Goal: Information Seeking & Learning: Learn about a topic

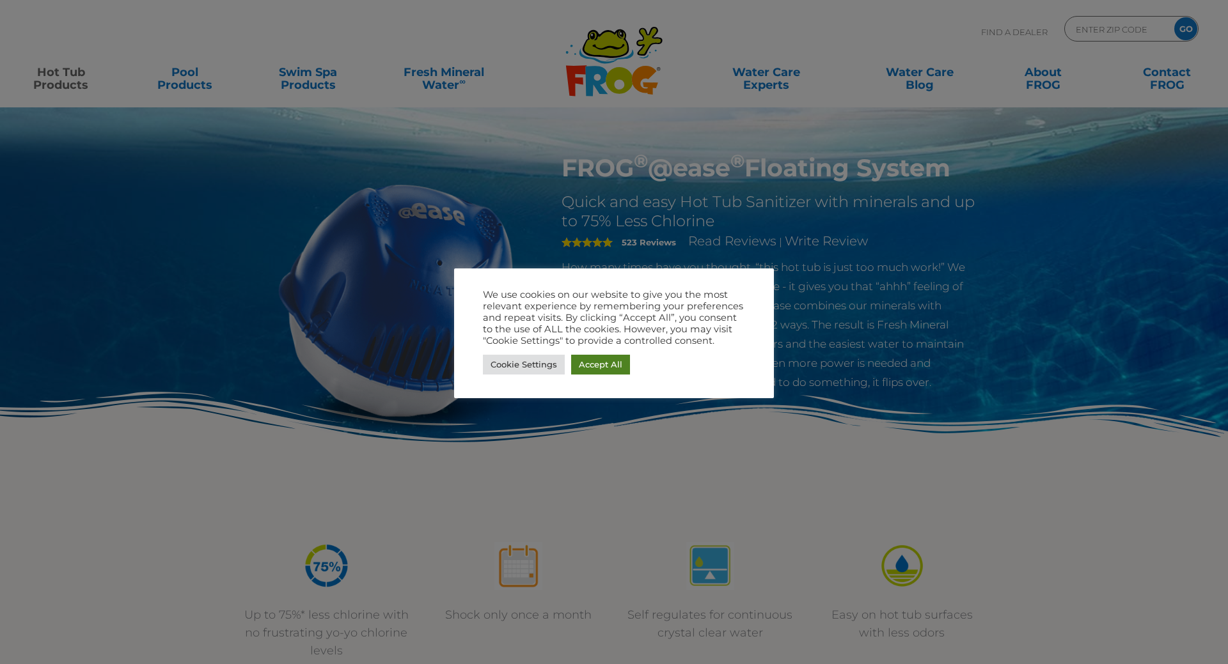
click at [591, 366] on link "Accept All" at bounding box center [600, 365] width 59 height 20
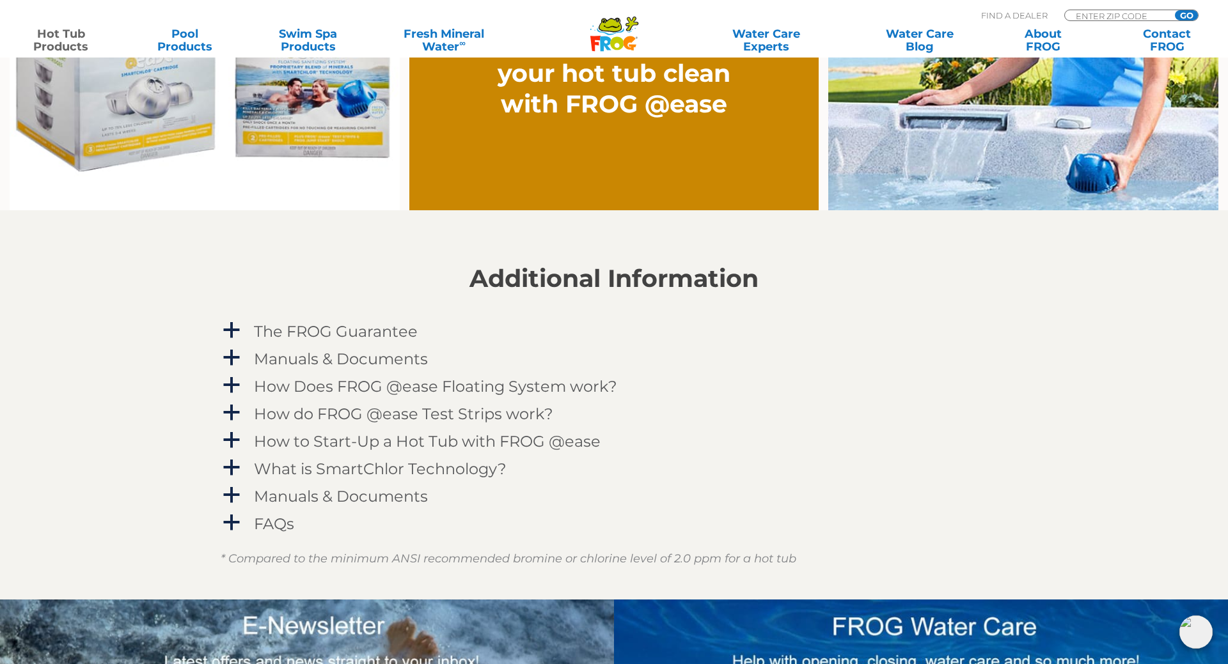
scroll to position [1197, 0]
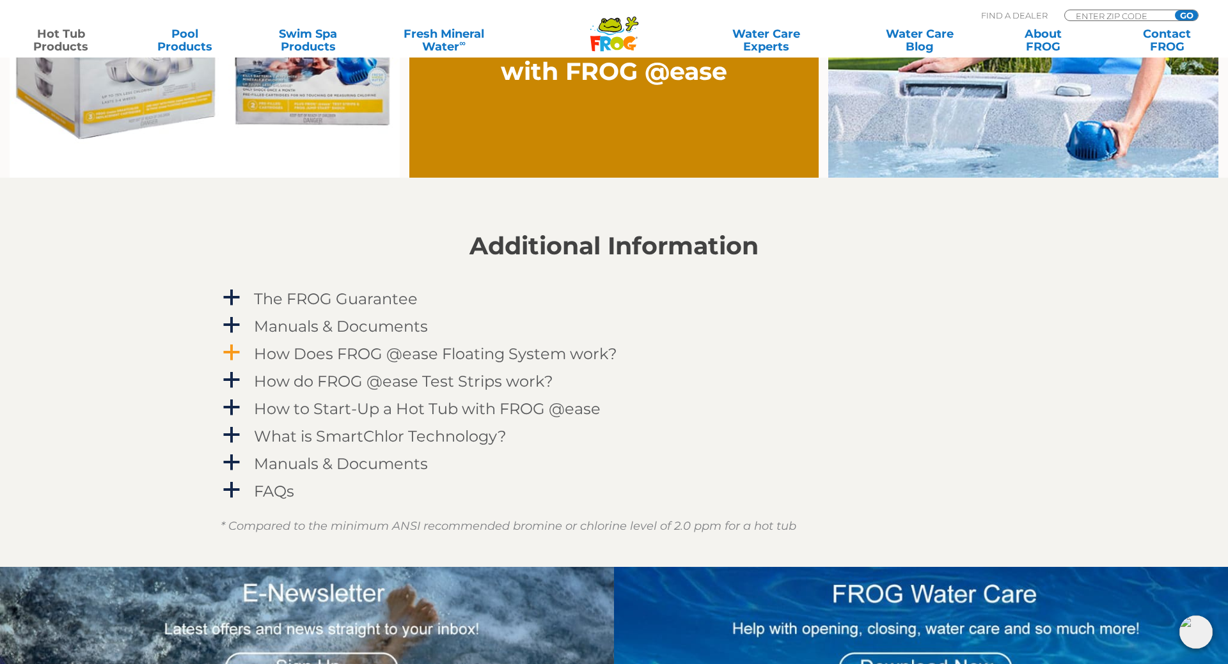
click at [373, 357] on h4 "How Does FROG @ease Floating System work?" at bounding box center [435, 353] width 363 height 17
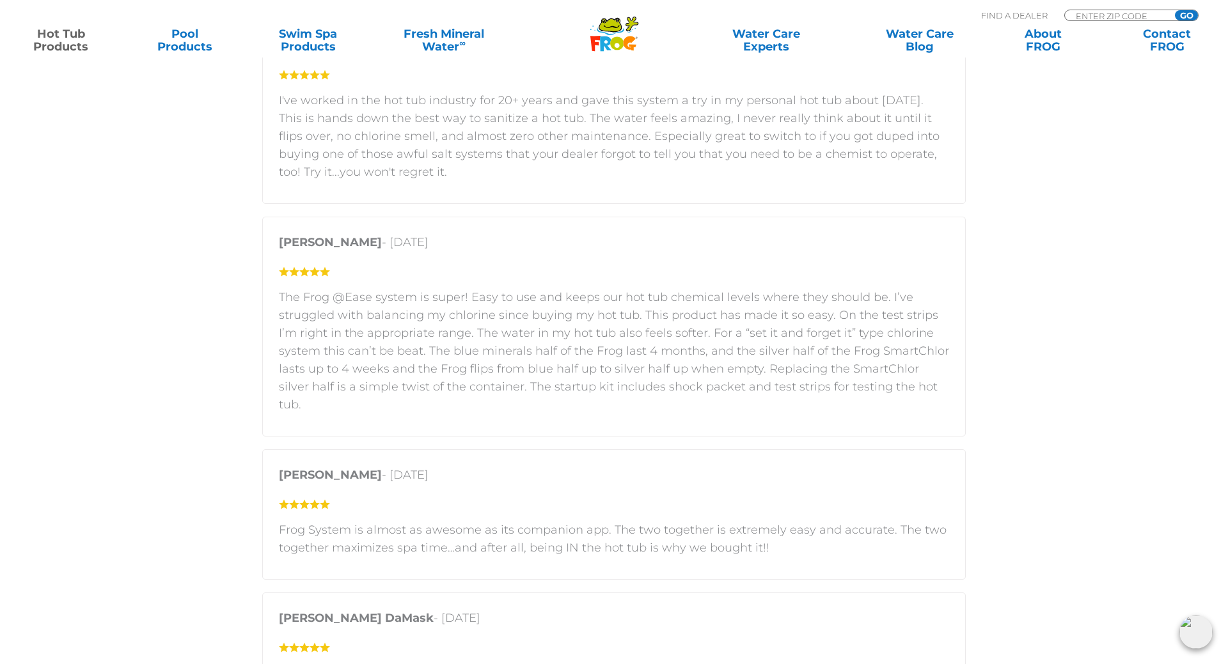
scroll to position [0, 0]
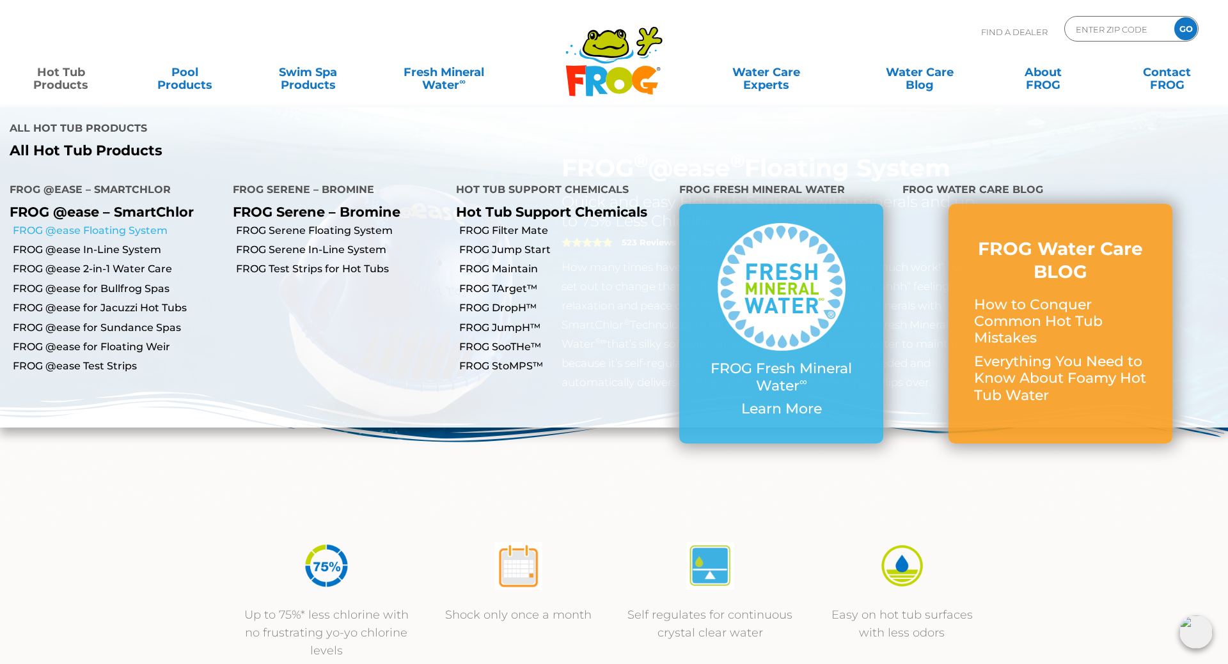
click at [129, 224] on link "FROG @ease Floating System" at bounding box center [118, 231] width 210 height 14
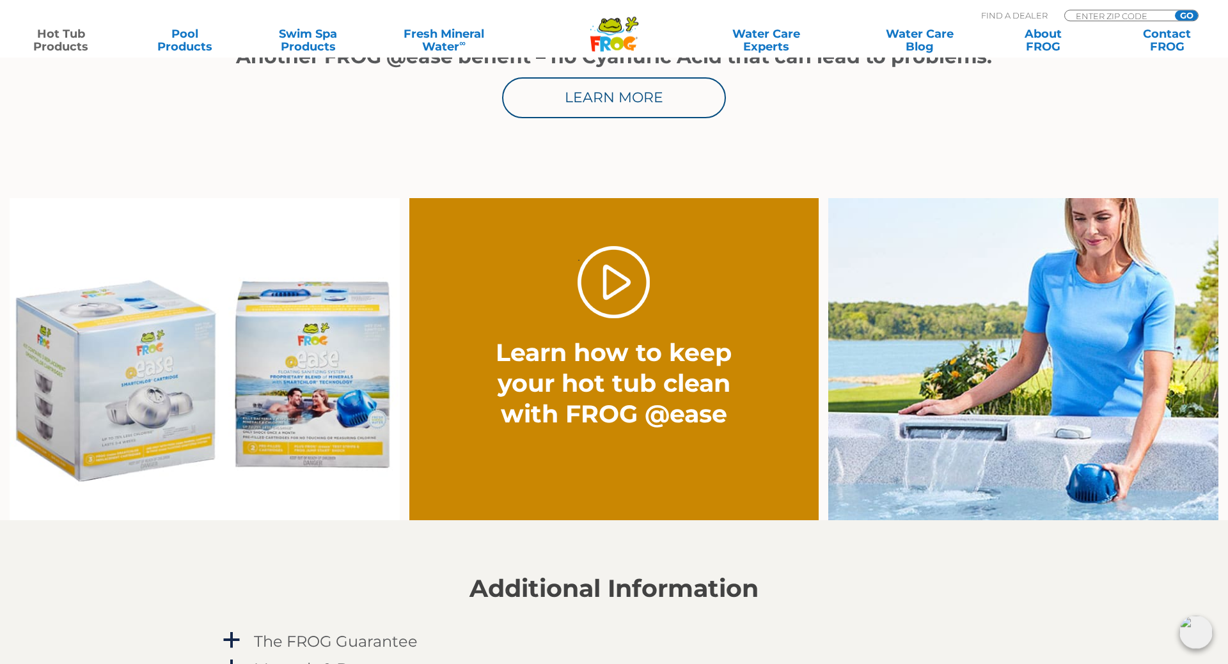
scroll to position [864, 0]
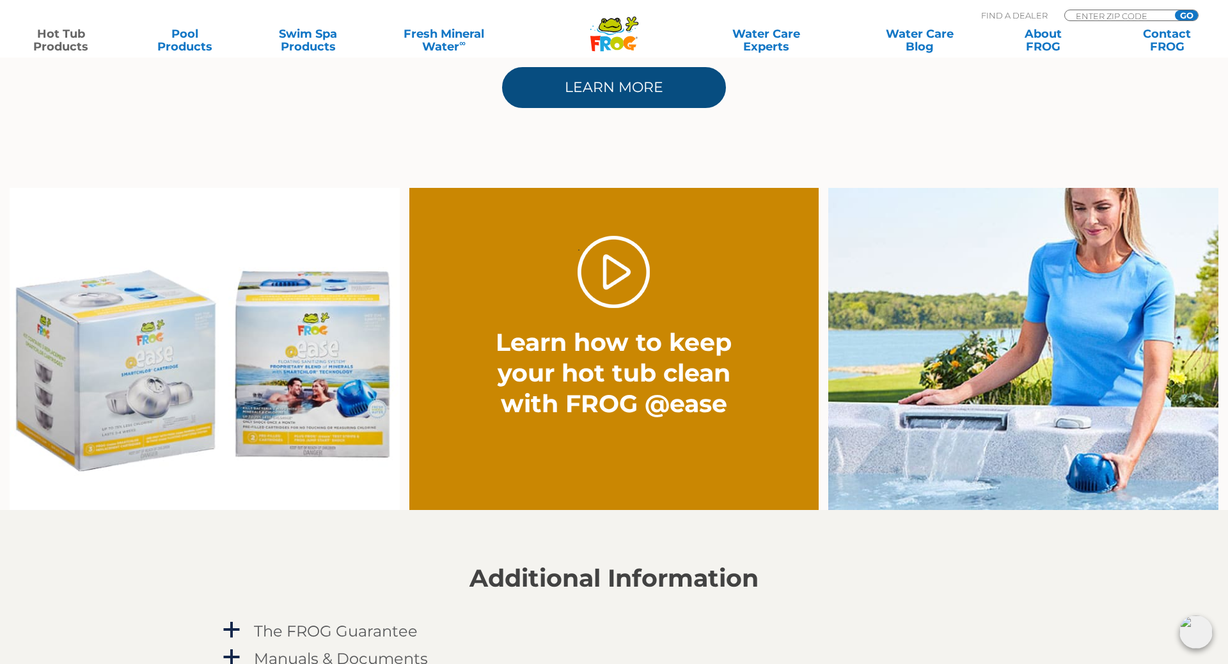
click at [674, 78] on link "Learn More" at bounding box center [614, 87] width 224 height 41
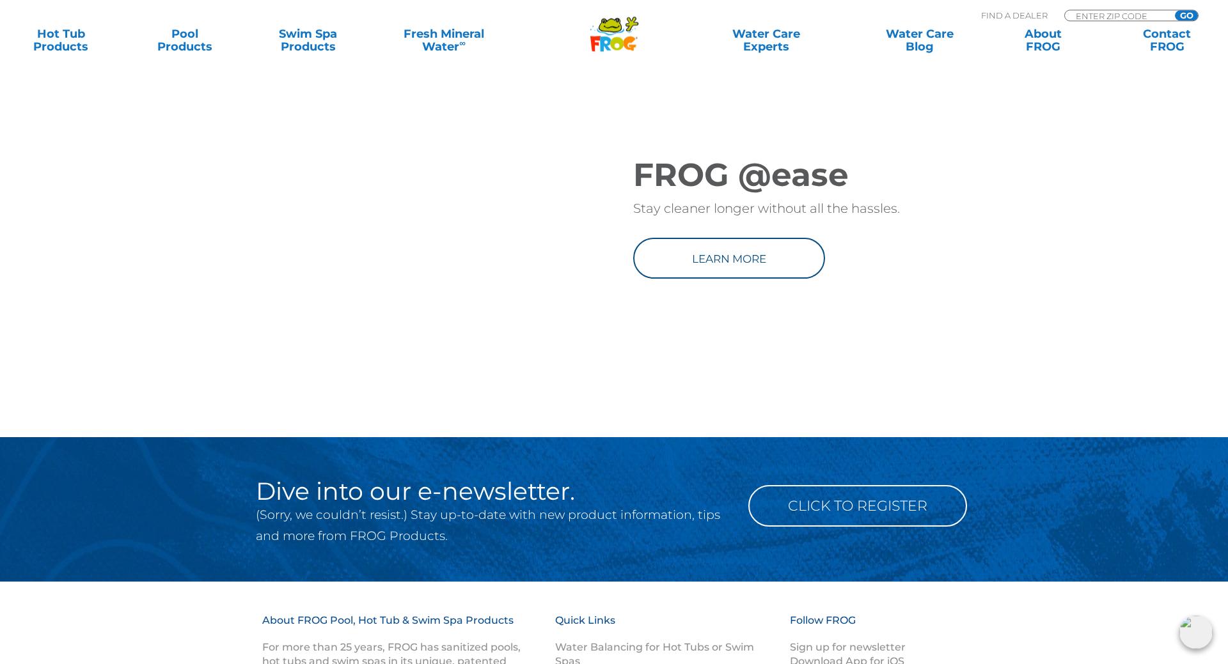
scroll to position [1729, 0]
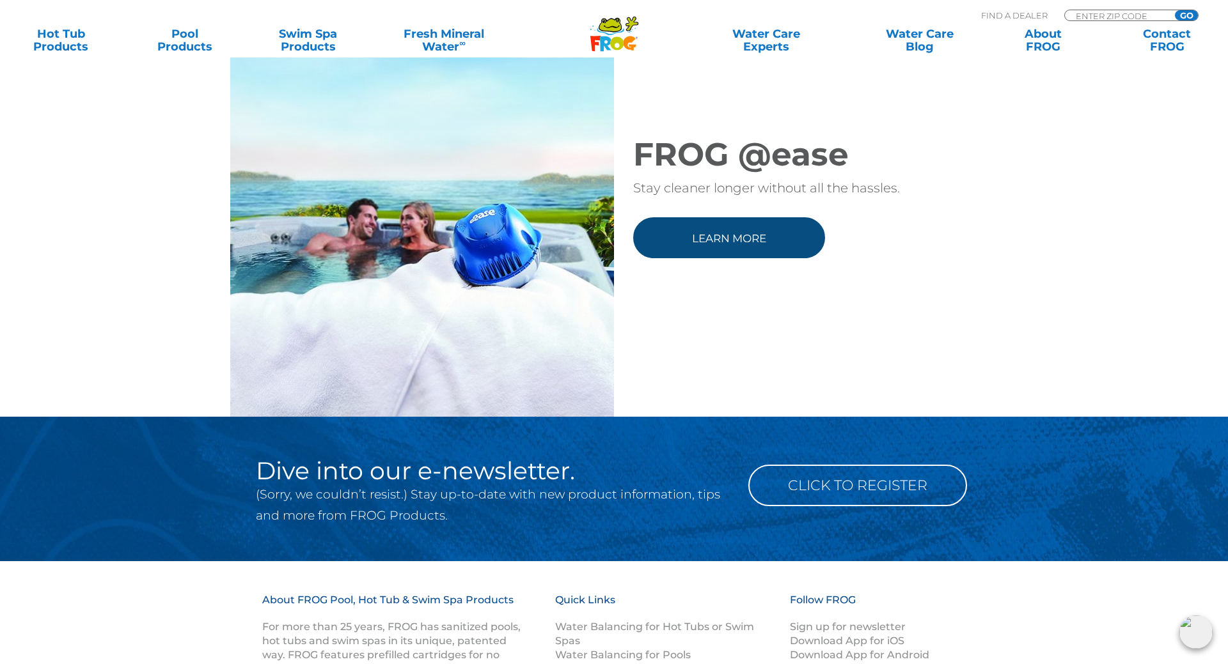
click at [684, 258] on link "Learn more" at bounding box center [729, 237] width 192 height 41
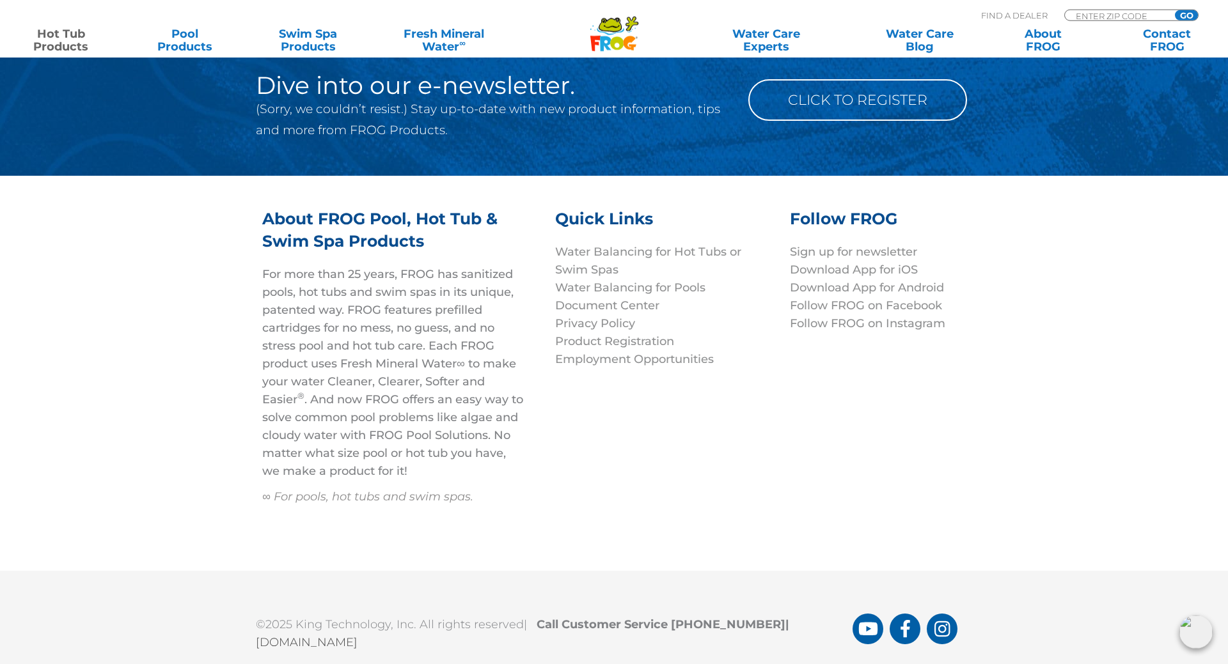
scroll to position [4312, 0]
